Goal: Register for event/course

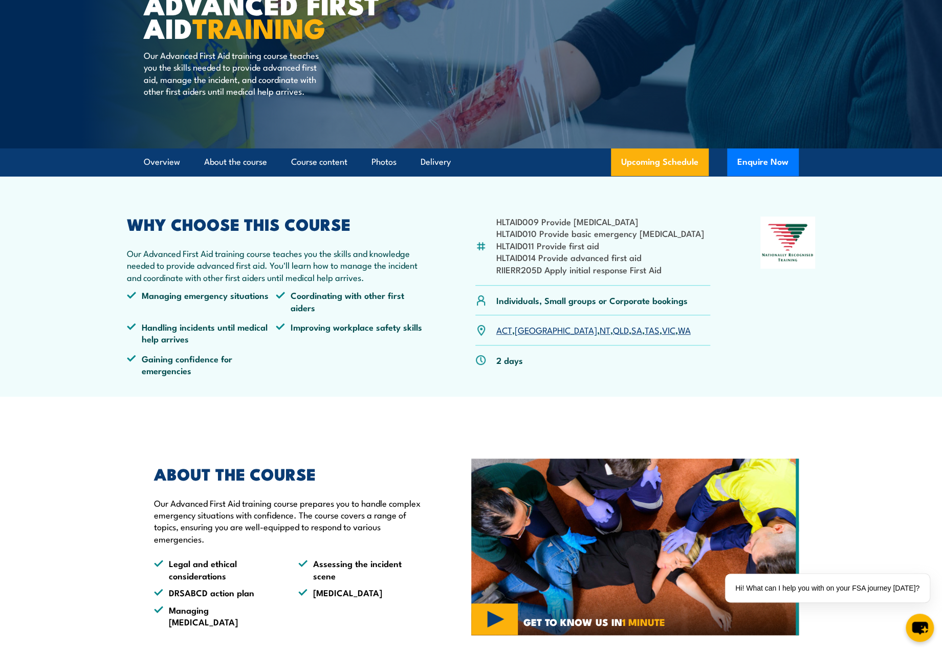
scroll to position [146, 0]
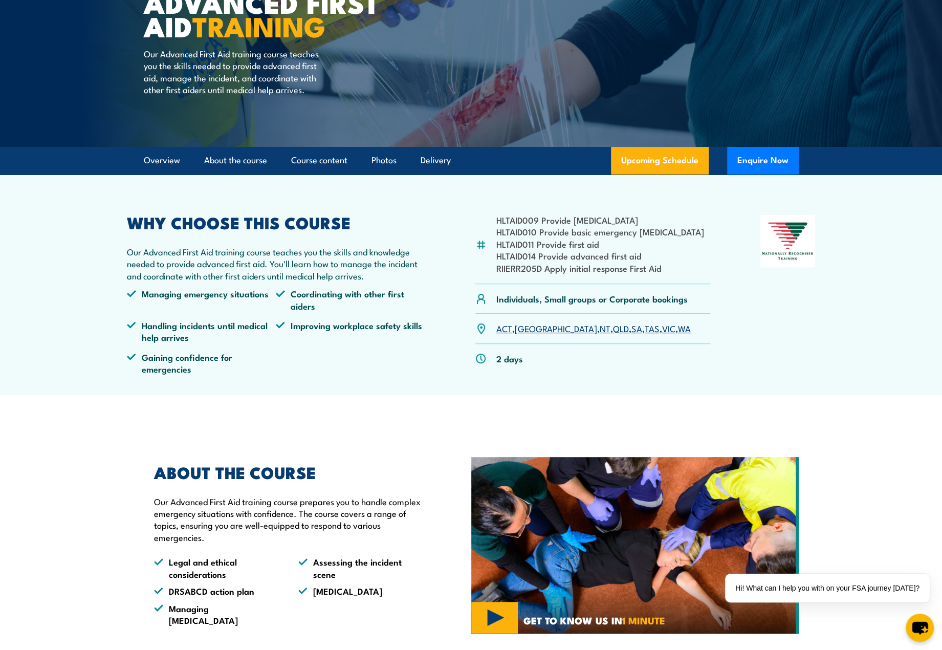
click at [613, 329] on link "QLD" at bounding box center [621, 328] width 16 height 12
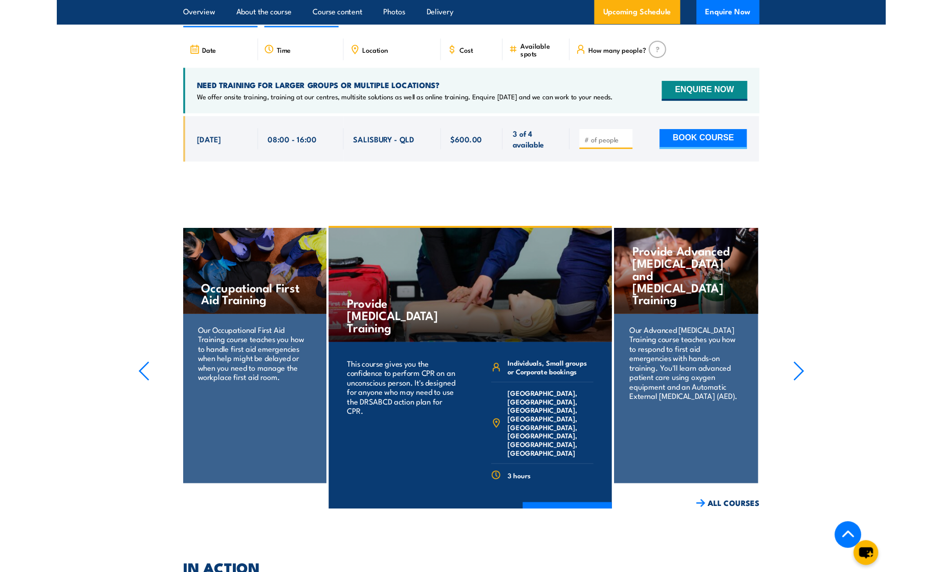
scroll to position [1677, 0]
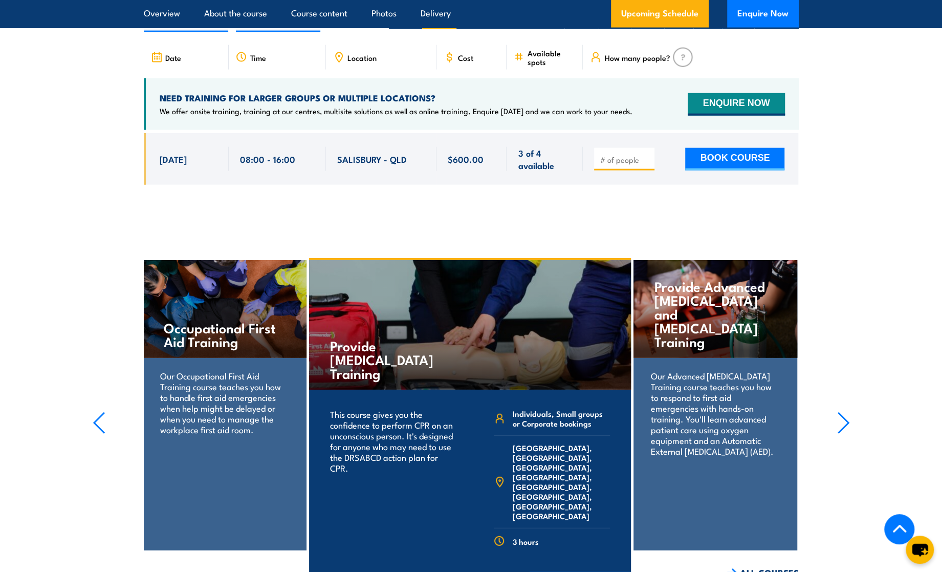
click at [852, 397] on section "Provide Advanced [MEDICAL_DATA] and [MEDICAL_DATA] Training Our Advanced [MEDIC…" at bounding box center [471, 418] width 942 height 320
click at [842, 412] on icon "button" at bounding box center [843, 423] width 13 height 23
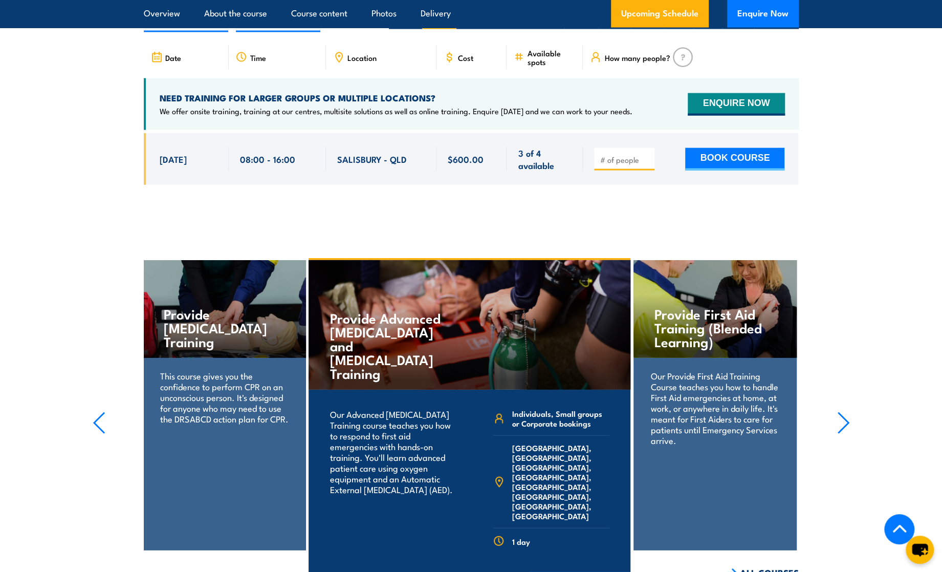
click at [844, 412] on icon "button" at bounding box center [843, 423] width 13 height 23
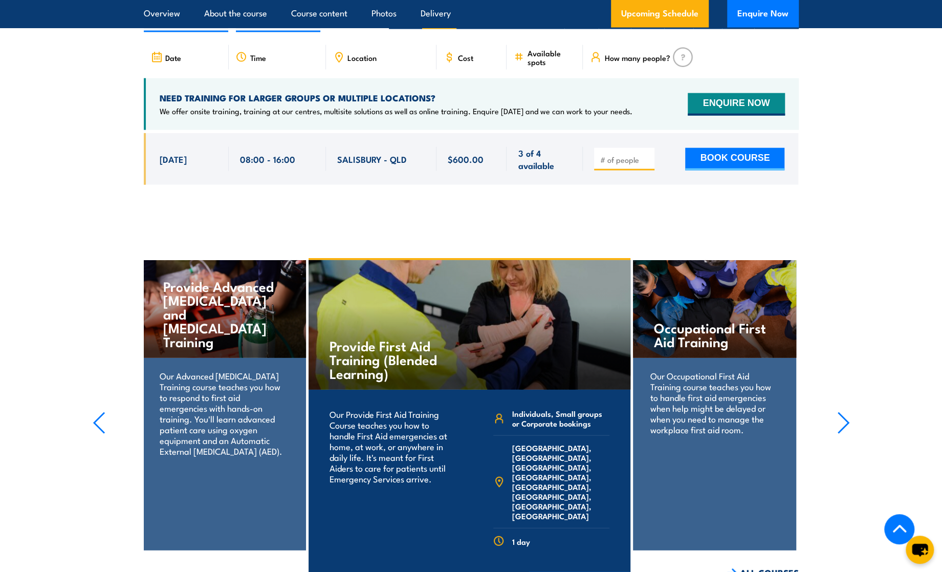
click at [844, 412] on icon "button" at bounding box center [843, 423] width 13 height 23
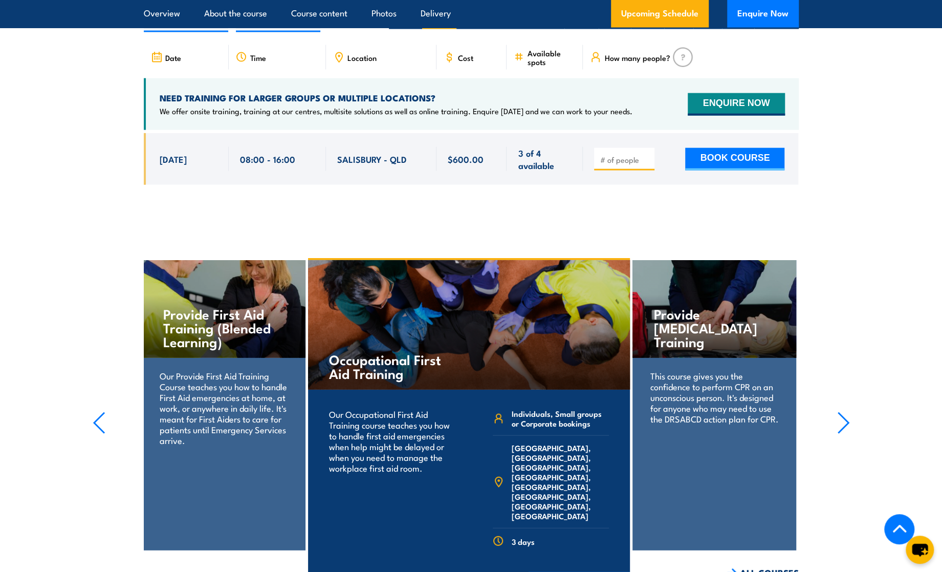
click at [844, 412] on icon "button" at bounding box center [843, 423] width 13 height 23
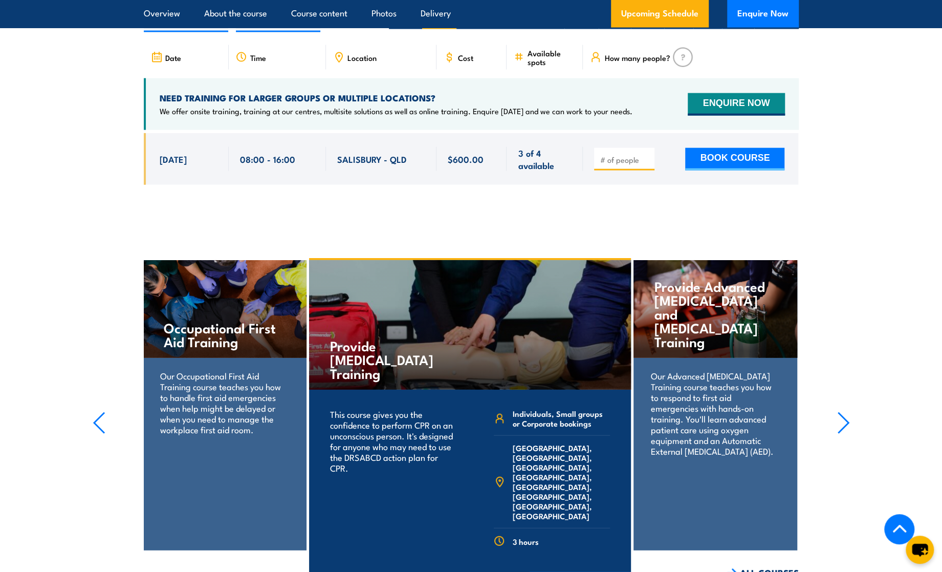
click at [844, 412] on icon "button" at bounding box center [843, 423] width 13 height 23
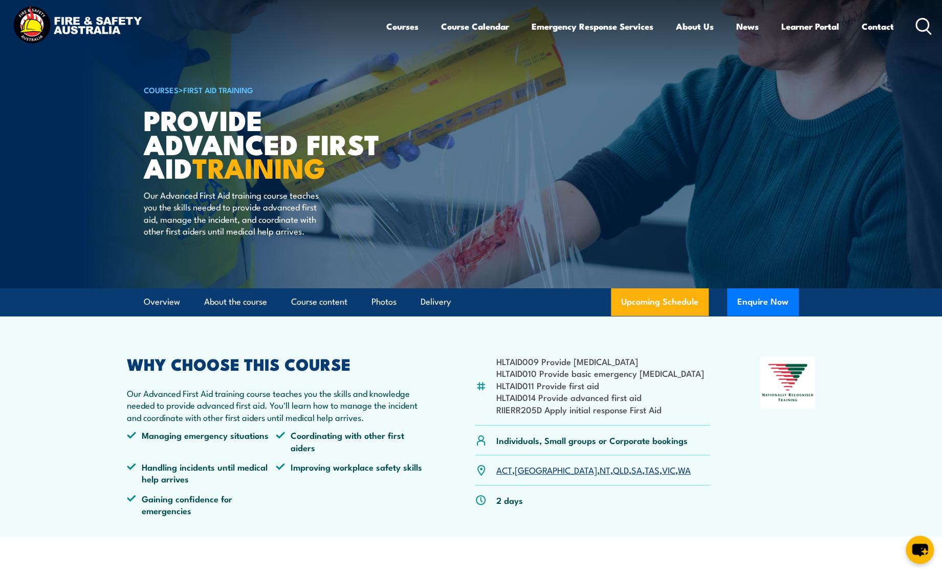
scroll to position [0, 0]
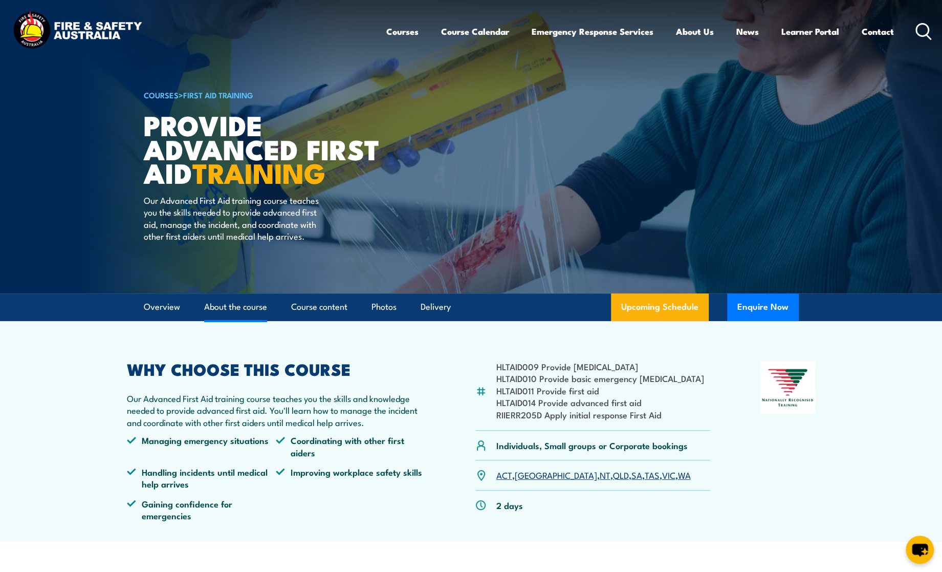
click at [235, 310] on link "About the course" at bounding box center [235, 306] width 63 height 27
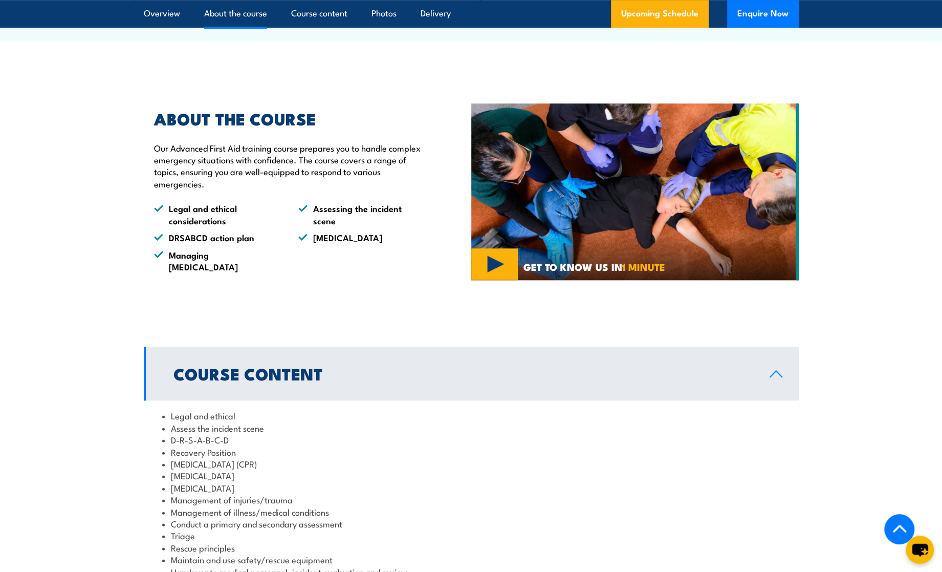
scroll to position [522, 0]
